Goal: Information Seeking & Learning: Learn about a topic

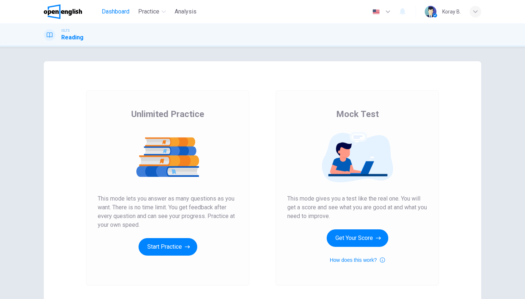
click at [120, 9] on span "Dashboard" at bounding box center [116, 11] width 28 height 9
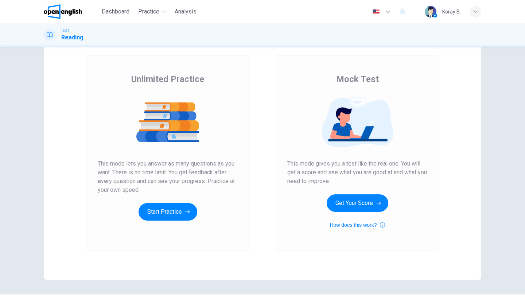
scroll to position [37, 0]
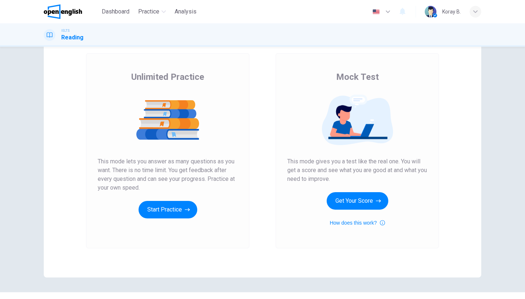
drag, startPoint x: 342, startPoint y: 161, endPoint x: 403, endPoint y: 161, distance: 60.9
click at [403, 161] on span "This mode gives you a test like the real one. You will get a score and see what…" at bounding box center [357, 170] width 140 height 26
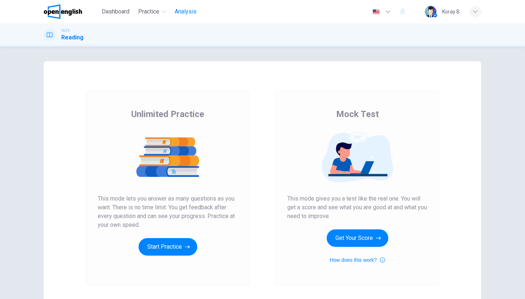
scroll to position [0, 0]
click at [187, 10] on span "Analysis" at bounding box center [186, 11] width 22 height 9
click at [262, 95] on div "Mock Test This mode gives you a test like the real one. You will get a score an…" at bounding box center [357, 187] width 190 height 195
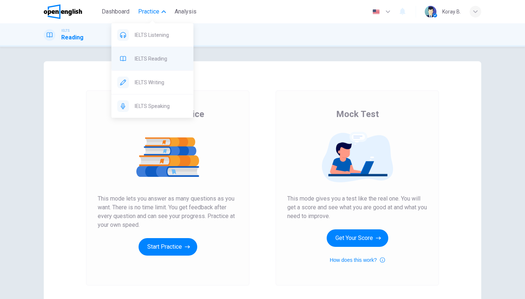
click at [168, 60] on span "IELTS Reading" at bounding box center [161, 58] width 53 height 9
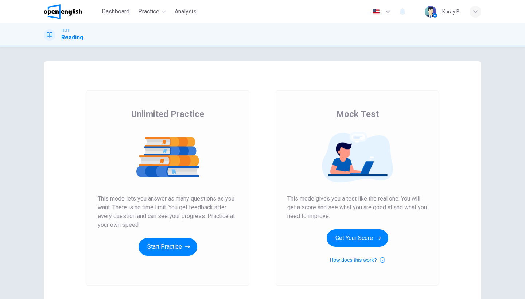
click at [242, 169] on div "Unlimited Practice This mode lets you answer as many questions as you want. The…" at bounding box center [167, 187] width 163 height 195
click at [166, 258] on div "Unlimited Practice This mode lets you answer as many questions as you want. The…" at bounding box center [167, 187] width 163 height 195
click at [180, 249] on button "Start Practice" at bounding box center [167, 246] width 59 height 17
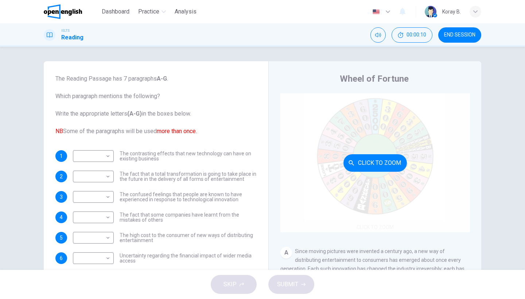
click at [383, 160] on button "Click to Zoom" at bounding box center [374, 162] width 63 height 17
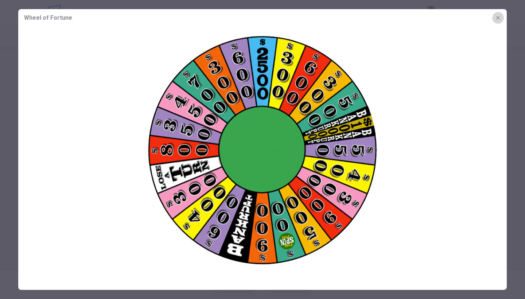
click at [497, 22] on button "button" at bounding box center [498, 18] width 12 height 12
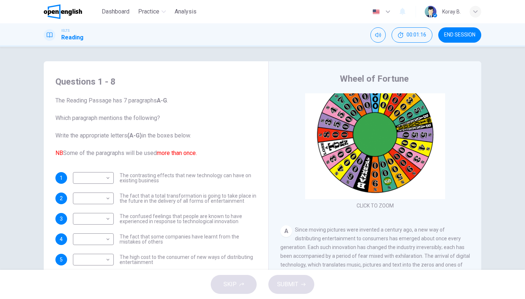
scroll to position [21, 0]
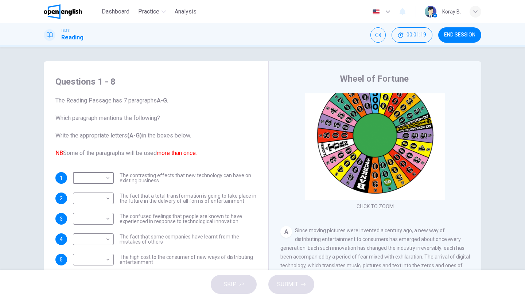
click at [99, 173] on body "This site uses cookies, as explained in our Privacy Policy . If you agree to th…" at bounding box center [262, 149] width 525 height 299
click at [99, 298] on div at bounding box center [262, 299] width 525 height 0
click at [99, 176] on body "This site uses cookies, as explained in our Privacy Policy . If you agree to th…" at bounding box center [262, 149] width 525 height 299
click at [98, 298] on div at bounding box center [262, 299] width 525 height 0
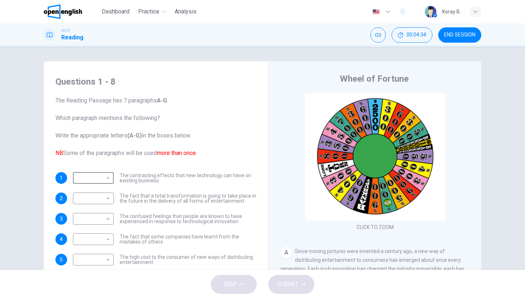
scroll to position [0, 0]
